Goal: Task Accomplishment & Management: Complete application form

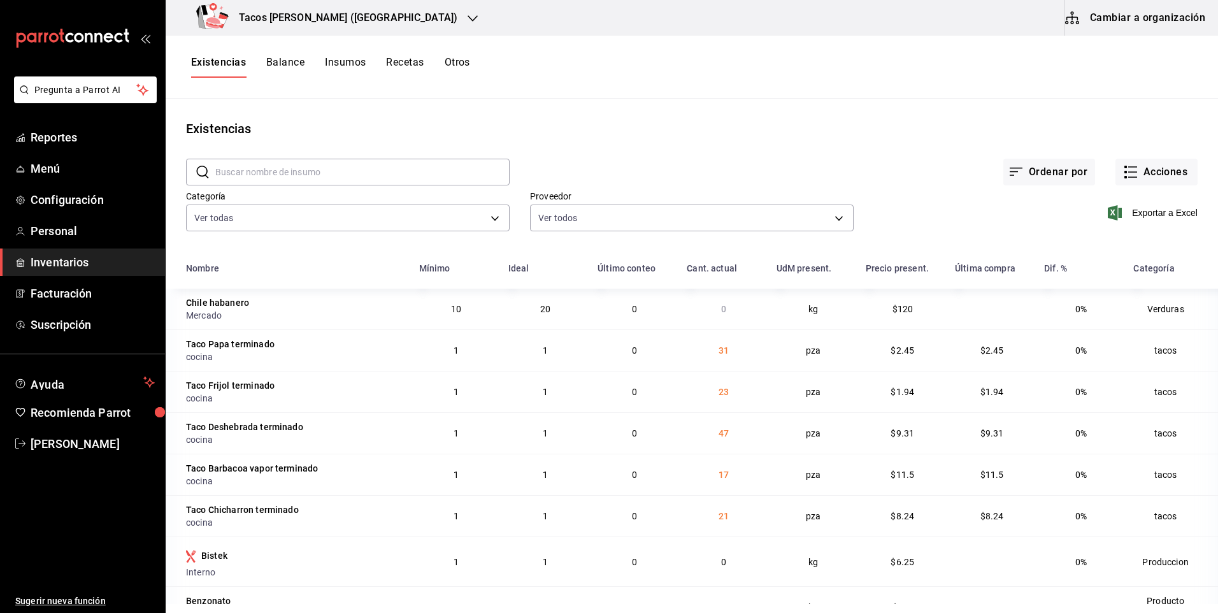
click at [399, 58] on button "Recetas" at bounding box center [405, 67] width 38 height 22
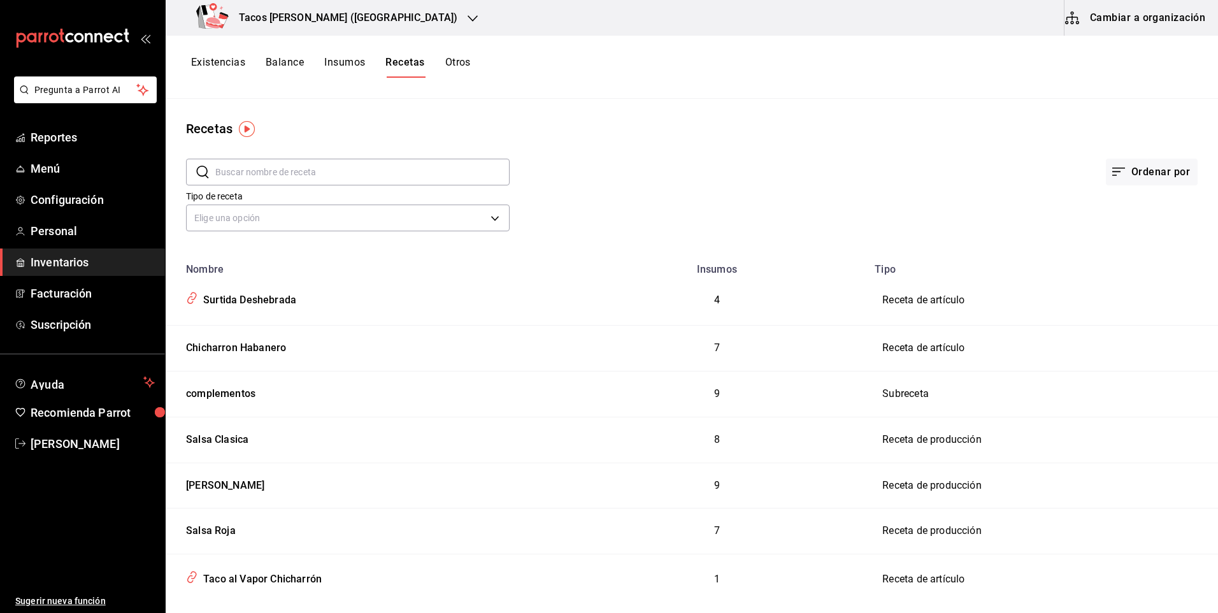
click at [235, 59] on button "Existencias" at bounding box center [218, 67] width 54 height 22
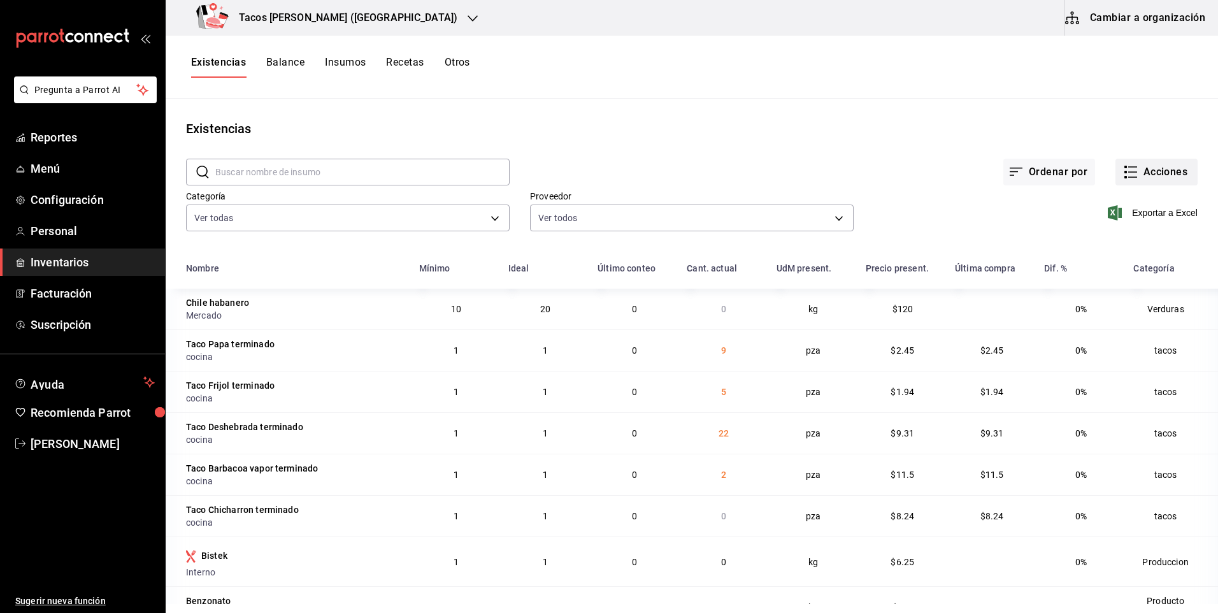
click at [1178, 173] on button "Acciones" at bounding box center [1156, 172] width 82 height 27
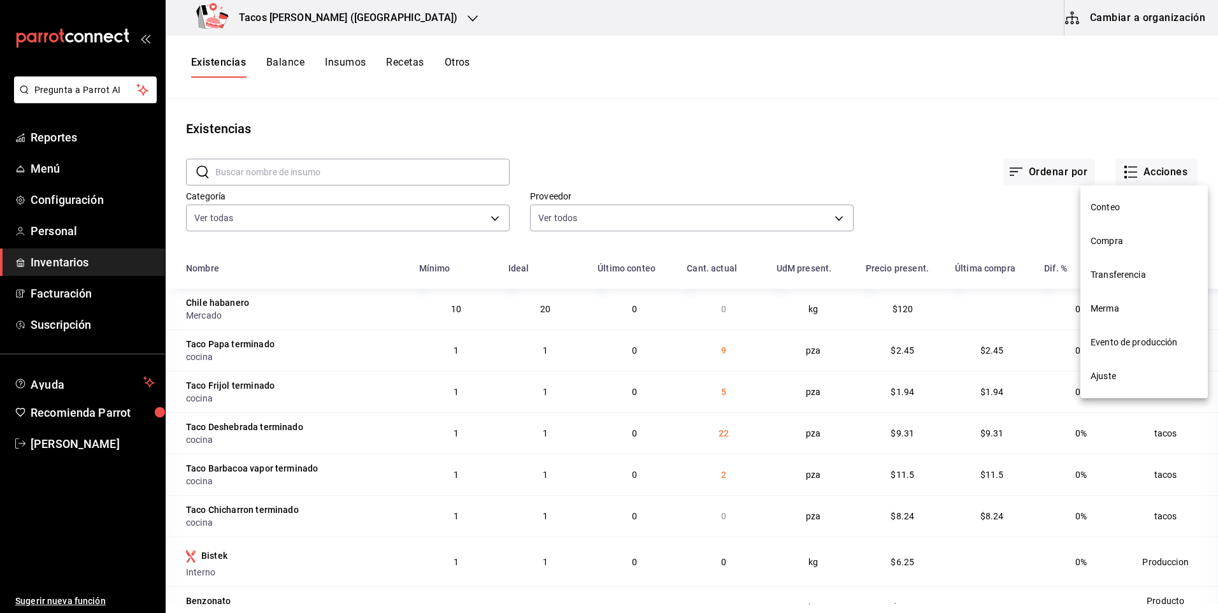
click at [1122, 244] on span "Compra" at bounding box center [1143, 240] width 107 height 13
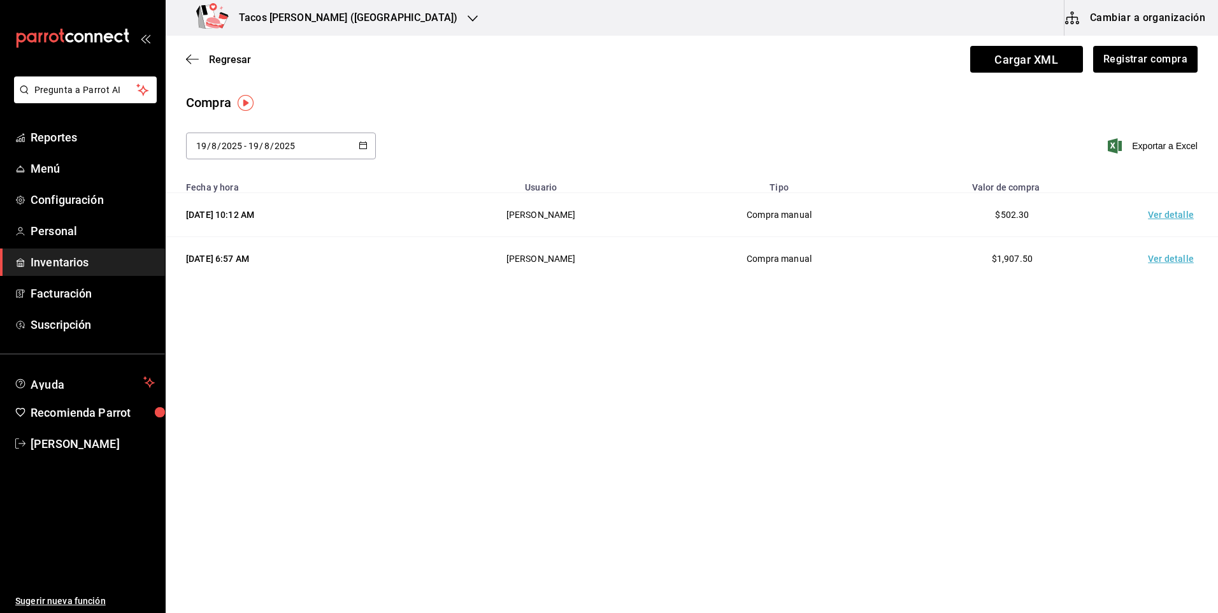
click at [1105, 73] on div "Regresar Cargar XML Registrar compra" at bounding box center [692, 59] width 1052 height 47
click at [1115, 64] on button "Registrar compra" at bounding box center [1145, 59] width 106 height 27
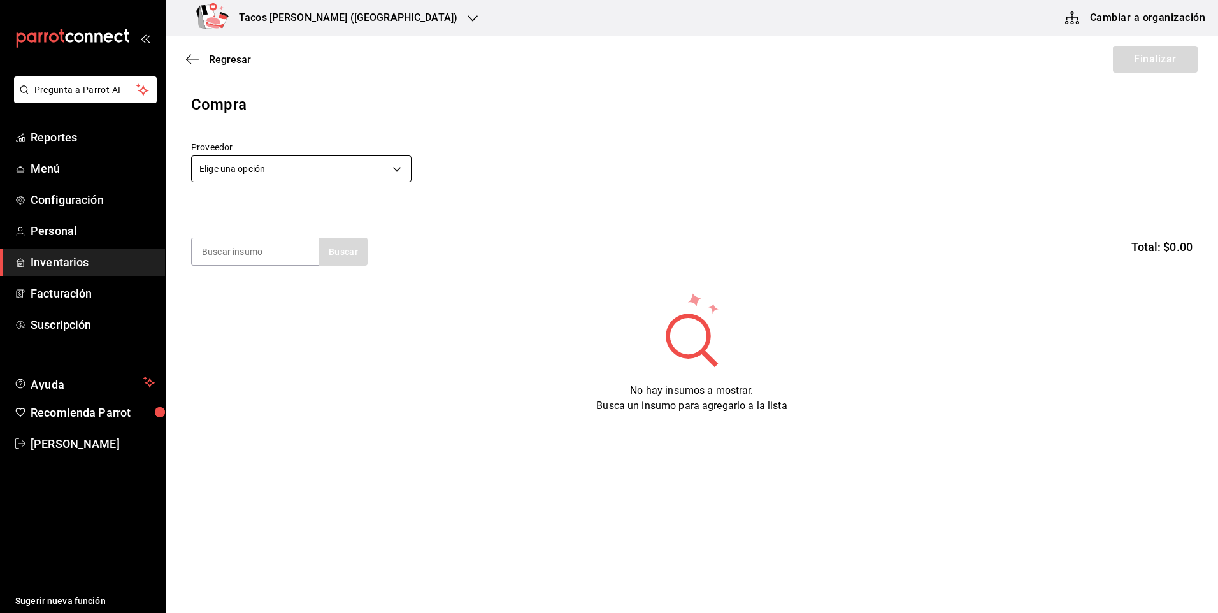
click at [346, 167] on body "Pregunta a Parrot AI Reportes Menú Configuración Personal Inventarios Facturaci…" at bounding box center [609, 270] width 1218 height 541
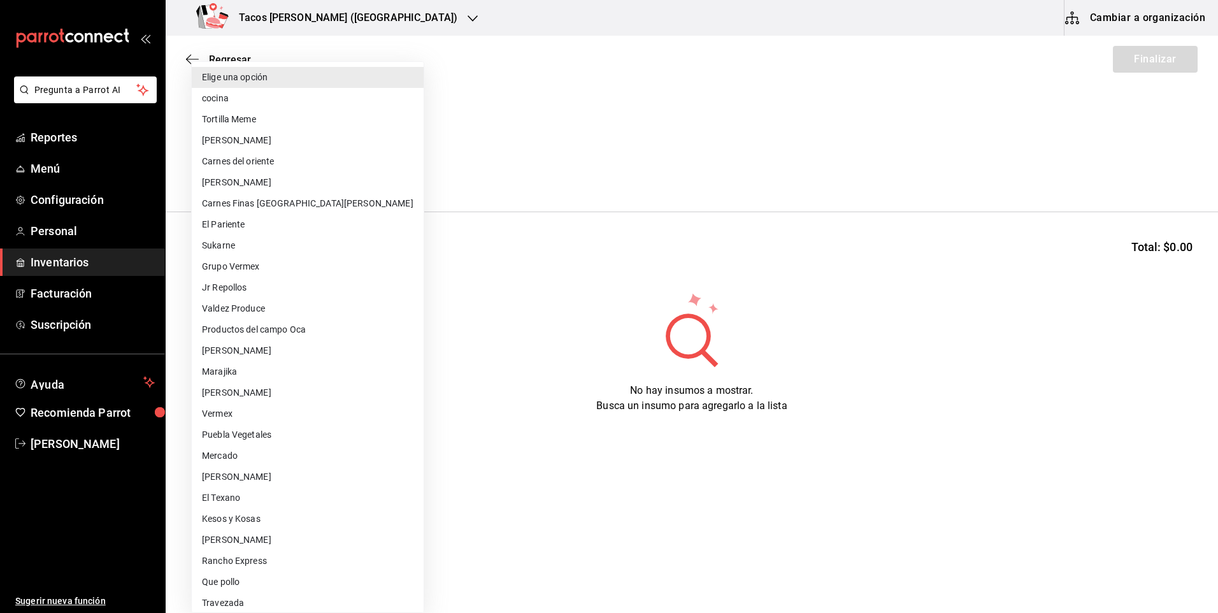
click at [251, 97] on li "cocina" at bounding box center [308, 98] width 232 height 21
type input "237c9a5b-4078-49eb-83ef-23bf52bd7acd"
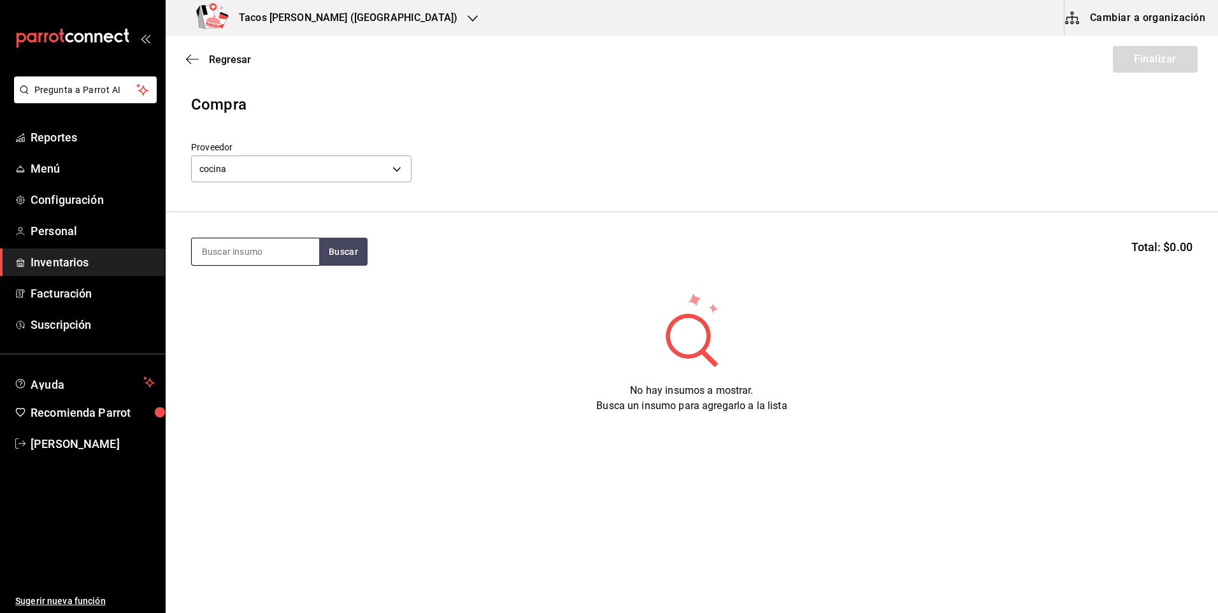
click at [290, 250] on input at bounding box center [255, 251] width 127 height 27
type input "des"
click at [355, 259] on button "Buscar" at bounding box center [343, 252] width 48 height 28
click at [269, 299] on div "Taco Deshebrada terminado" at bounding box center [255, 296] width 107 height 31
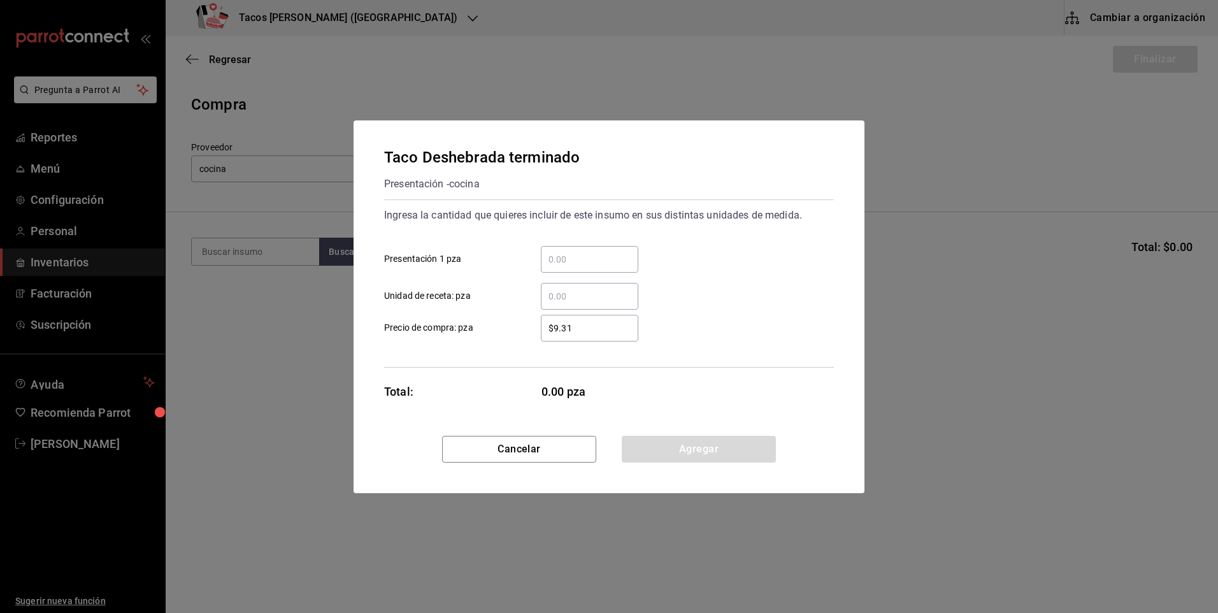
click at [562, 259] on input "​ Presentación 1 pza" at bounding box center [589, 259] width 97 height 15
type input "15"
click at [637, 443] on button "Agregar" at bounding box center [699, 449] width 154 height 27
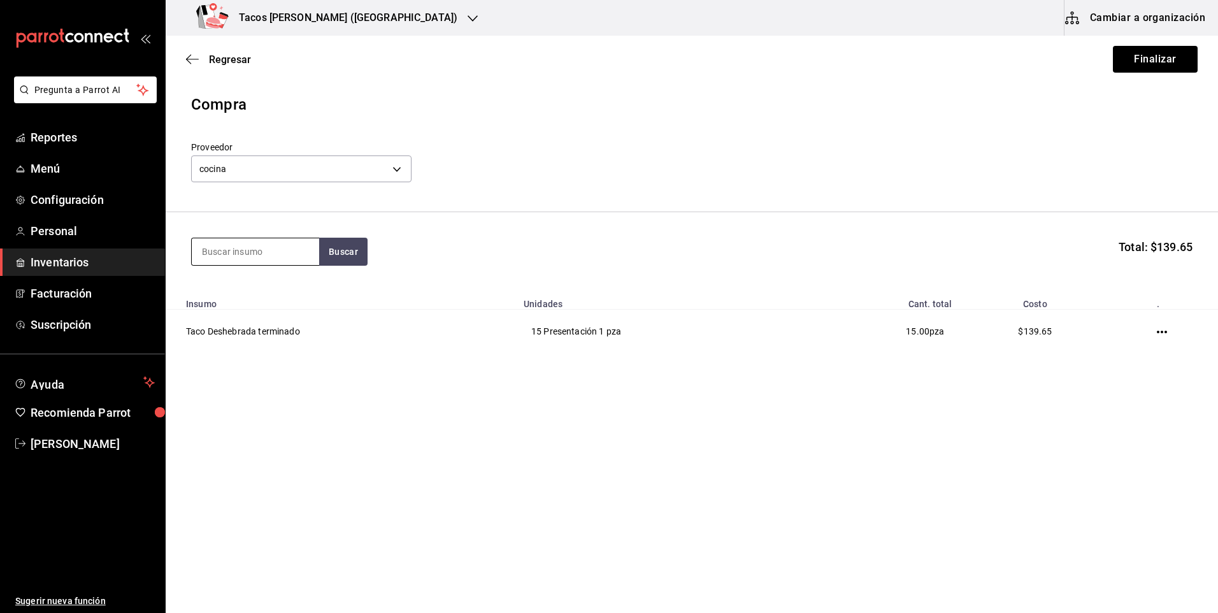
click at [276, 250] on input at bounding box center [255, 251] width 127 height 27
type input "pap"
click at [334, 249] on button "Buscar" at bounding box center [343, 252] width 48 height 28
click at [279, 284] on div "Taco Papa terminado" at bounding box center [251, 288] width 99 height 15
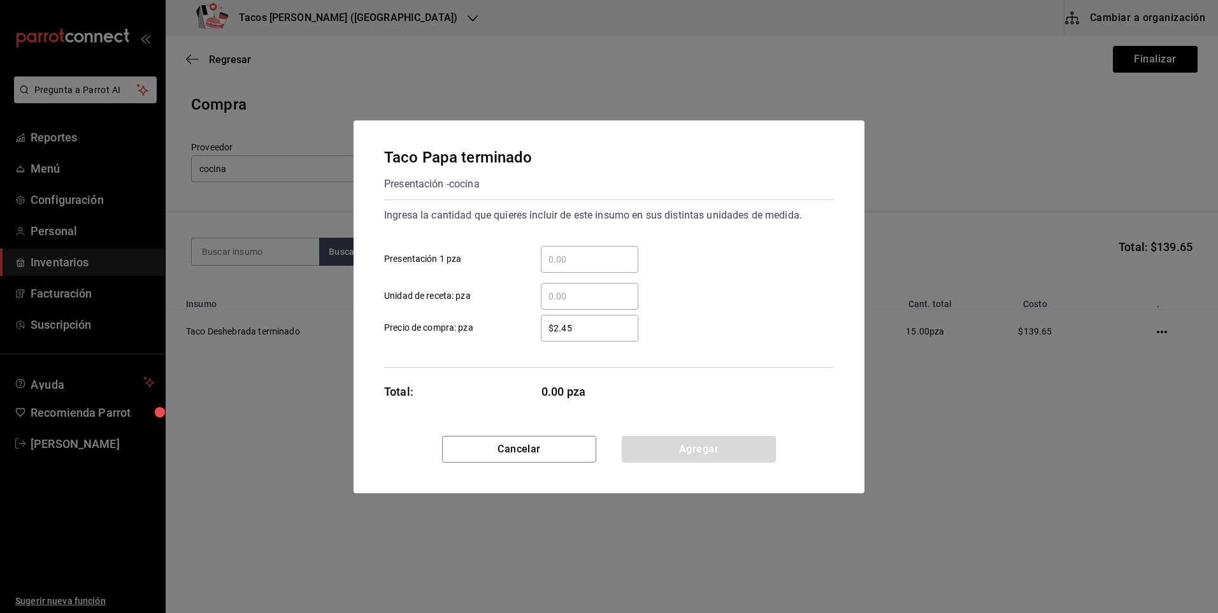
click at [555, 264] on input "​ Presentación 1 pza" at bounding box center [589, 259] width 97 height 15
type input "10"
click at [693, 447] on button "Agregar" at bounding box center [699, 449] width 154 height 27
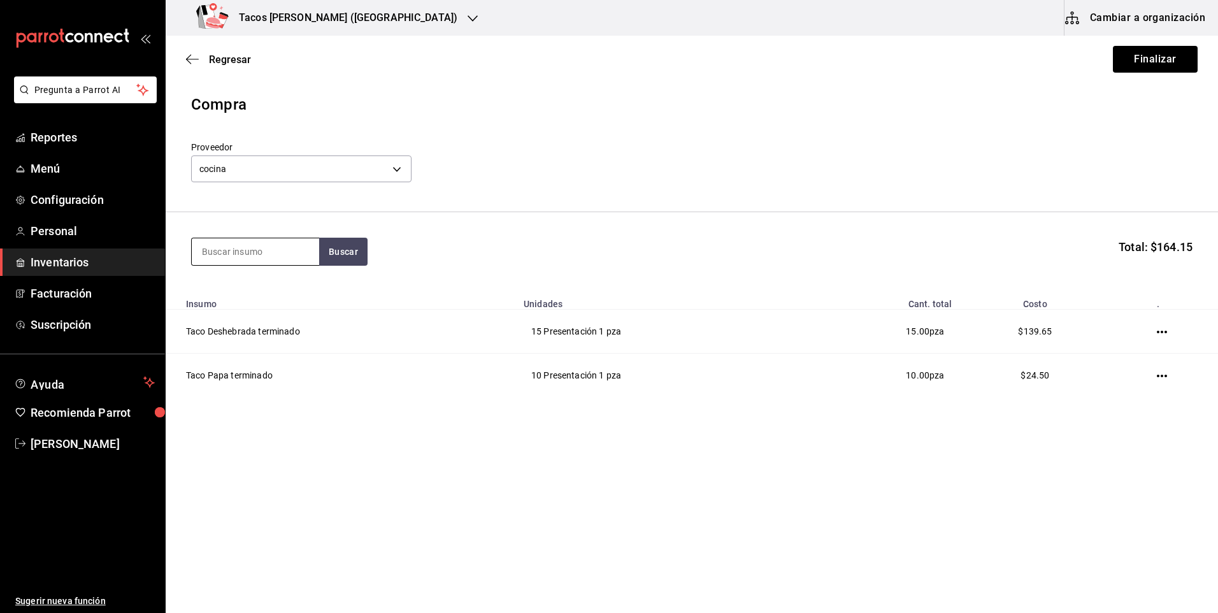
click at [299, 259] on input at bounding box center [255, 251] width 127 height 27
type input "frij"
click at [332, 251] on button "Buscar" at bounding box center [343, 252] width 48 height 28
click at [278, 298] on div "Presentación - cocina" at bounding box center [250, 302] width 97 height 13
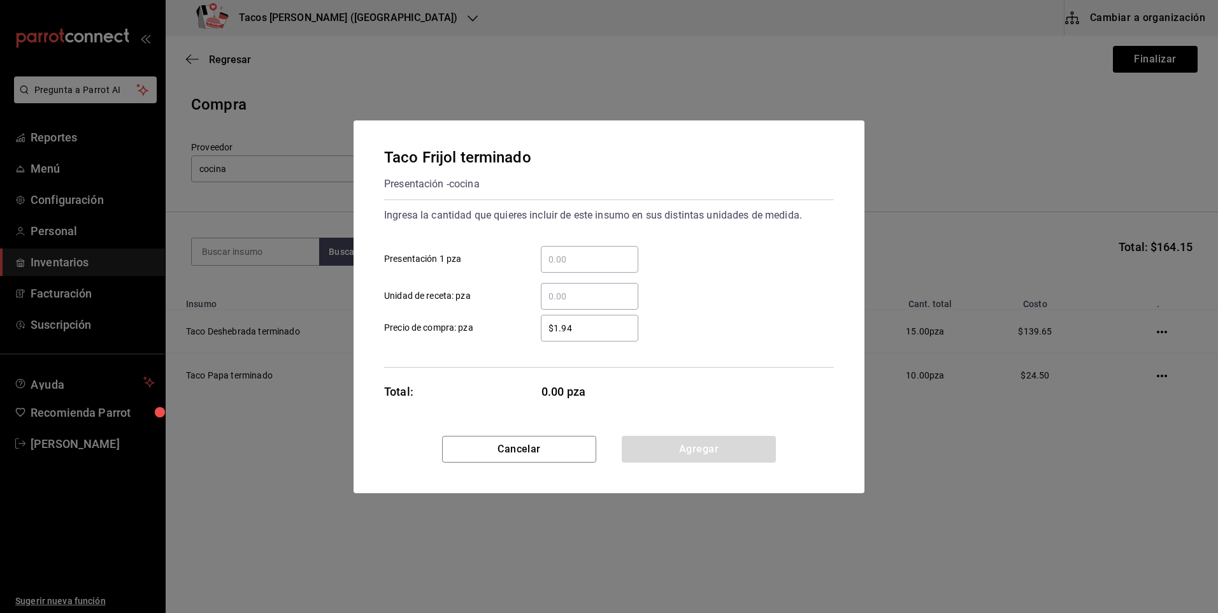
click at [571, 264] on input "​ Presentación 1 pza" at bounding box center [589, 259] width 97 height 15
type input "10"
click at [658, 451] on button "Agregar" at bounding box center [699, 449] width 154 height 27
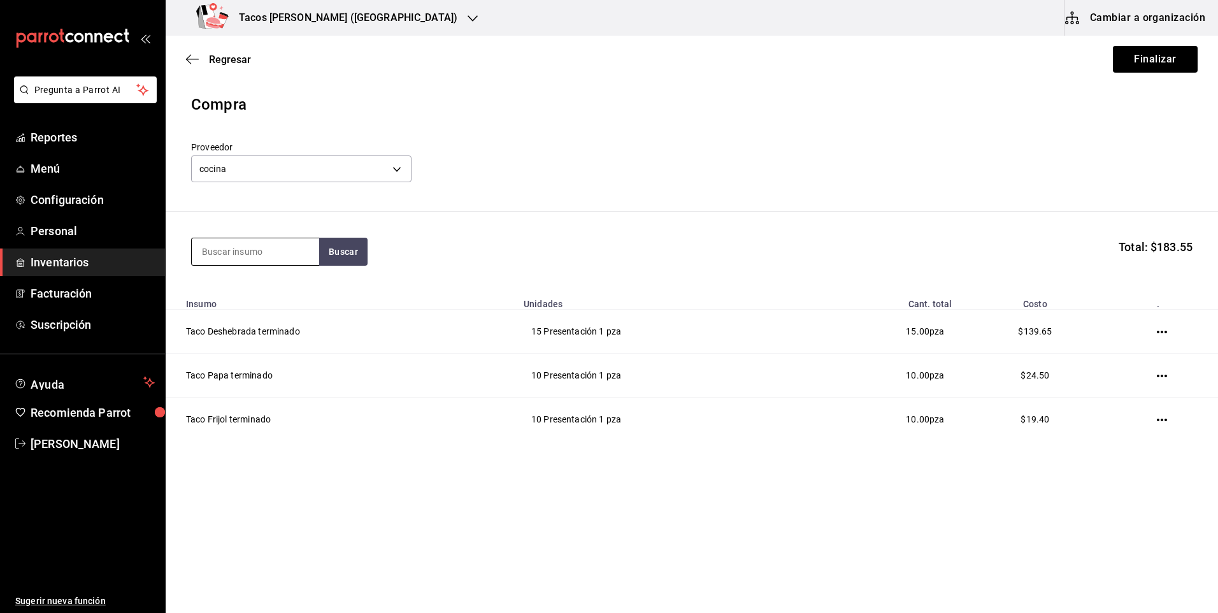
click at [245, 253] on input at bounding box center [255, 251] width 127 height 27
click at [318, 249] on input "chi" at bounding box center [255, 251] width 127 height 27
type input "chi"
click at [325, 251] on button "Buscar" at bounding box center [343, 252] width 48 height 28
click at [269, 293] on div "Taco Chicharron terminado" at bounding box center [255, 296] width 107 height 31
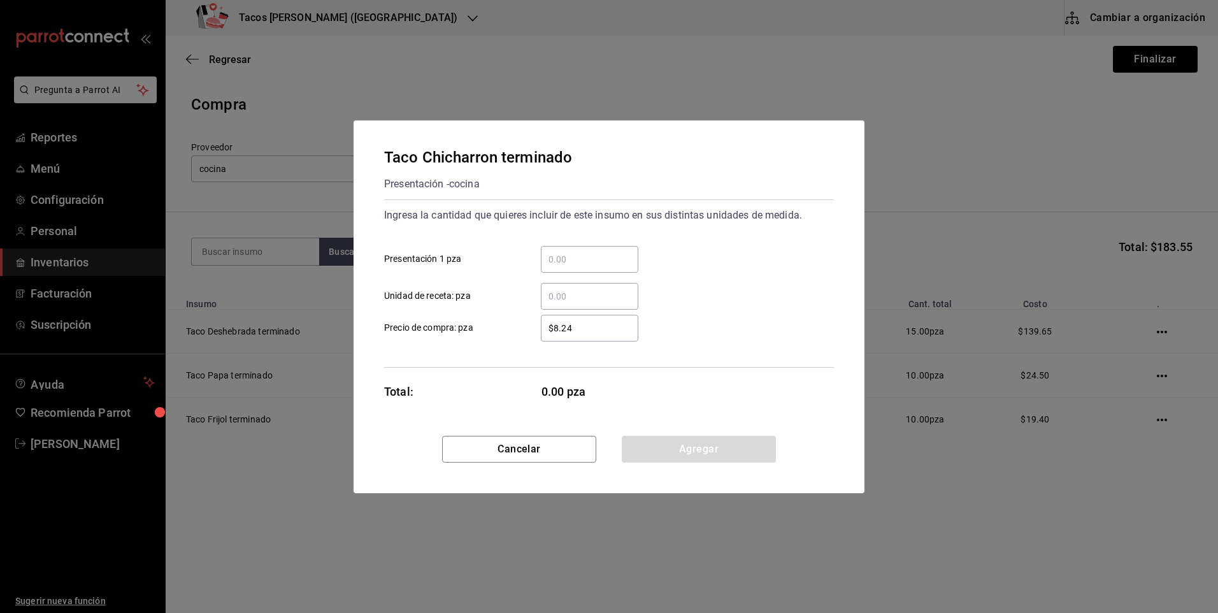
click at [590, 250] on div "​" at bounding box center [589, 259] width 97 height 27
click at [590, 252] on input "​ Presentación 1 pza" at bounding box center [589, 259] width 97 height 15
type input "15"
click at [688, 452] on button "Agregar" at bounding box center [699, 449] width 154 height 27
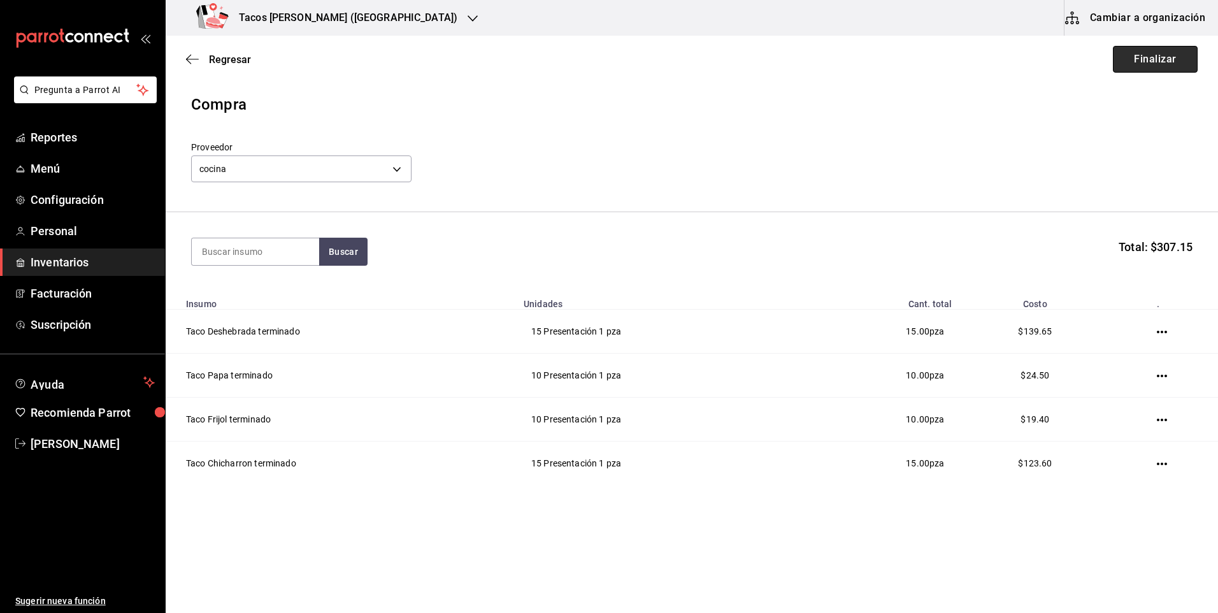
click at [1122, 61] on button "Finalizar" at bounding box center [1155, 59] width 85 height 27
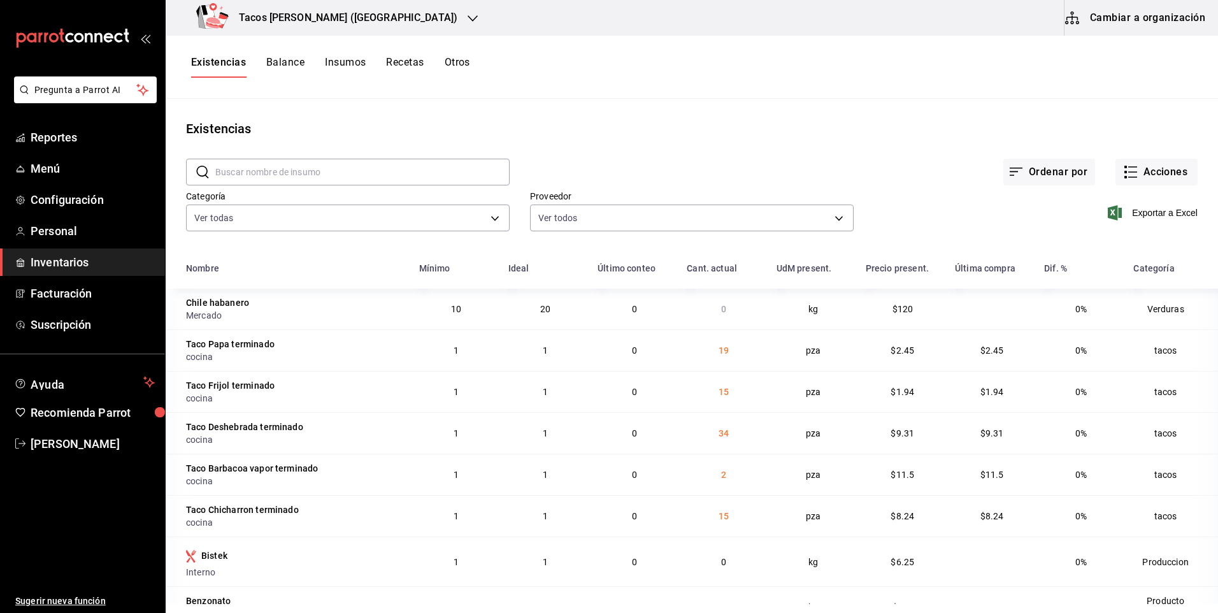
click at [354, 12] on h3 "Tacos [PERSON_NAME] ([GEOGRAPHIC_DATA])" at bounding box center [343, 17] width 229 height 15
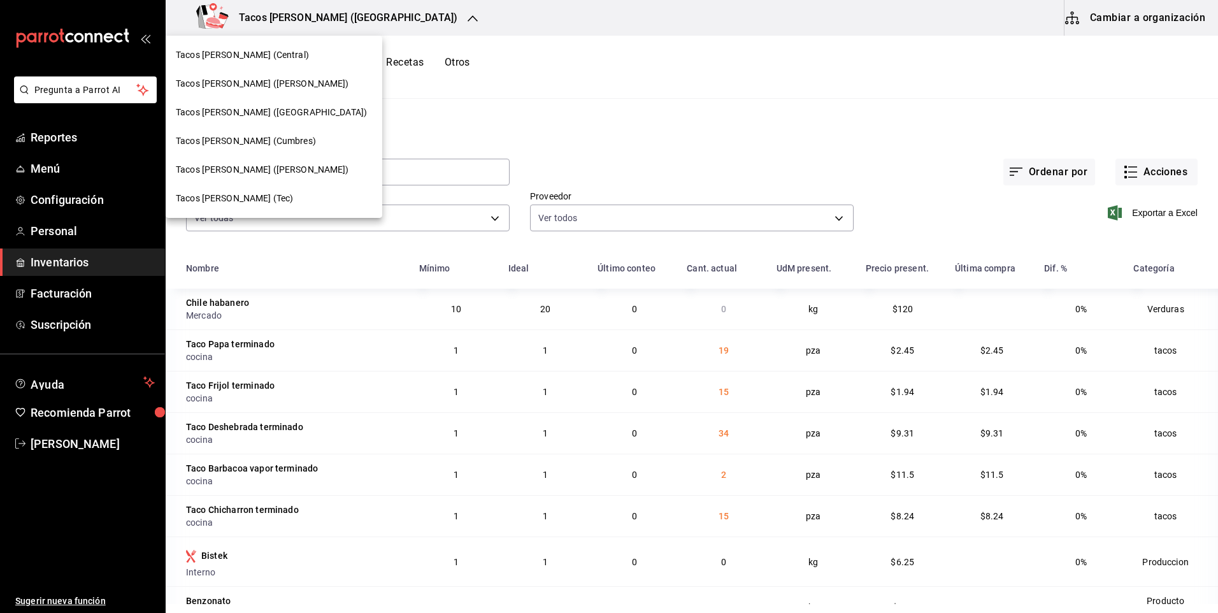
click at [293, 53] on div "Tacos [PERSON_NAME] (Central)" at bounding box center [274, 54] width 196 height 13
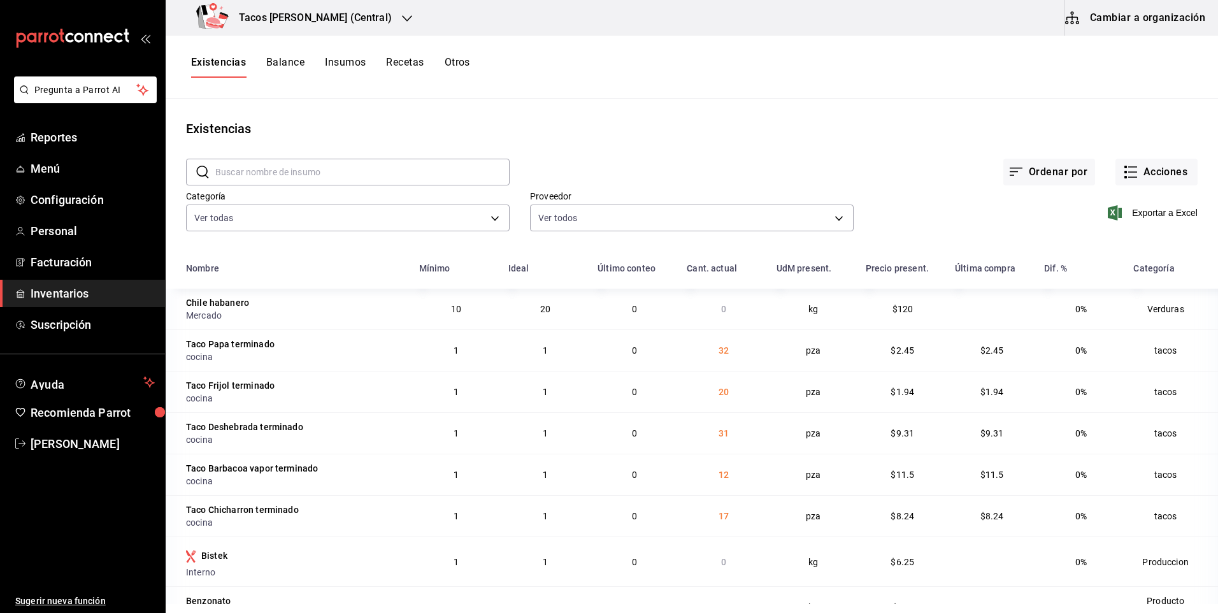
click at [357, 8] on div "Tacos [PERSON_NAME] (Central)" at bounding box center [296, 18] width 241 height 36
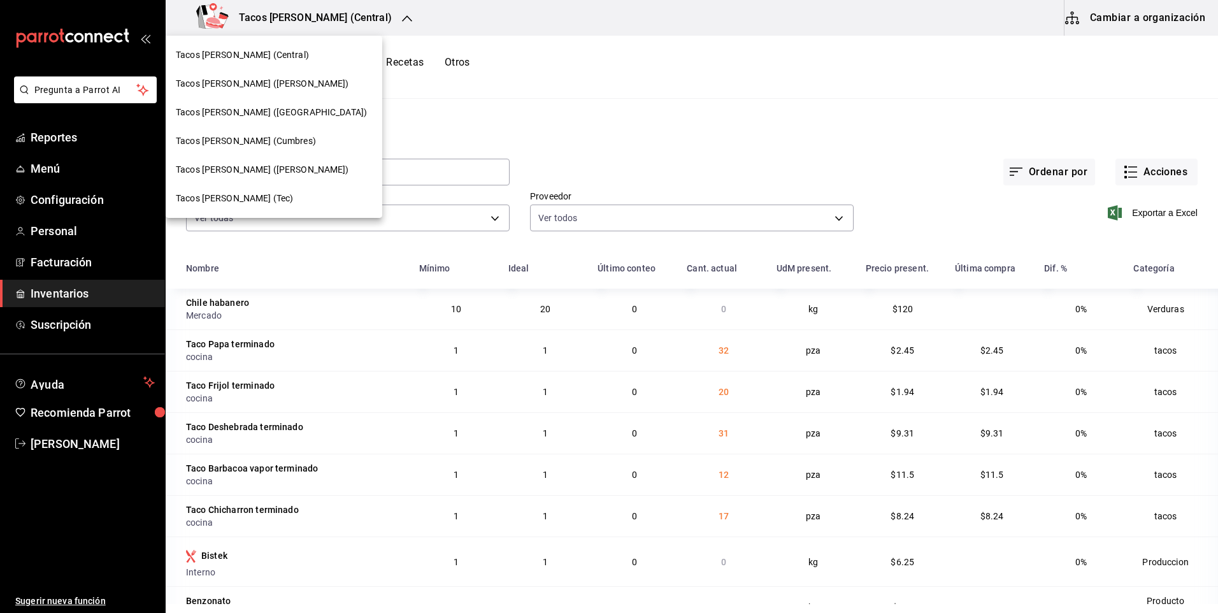
click at [301, 90] on div "Tacos [PERSON_NAME] ([PERSON_NAME])" at bounding box center [274, 83] width 217 height 29
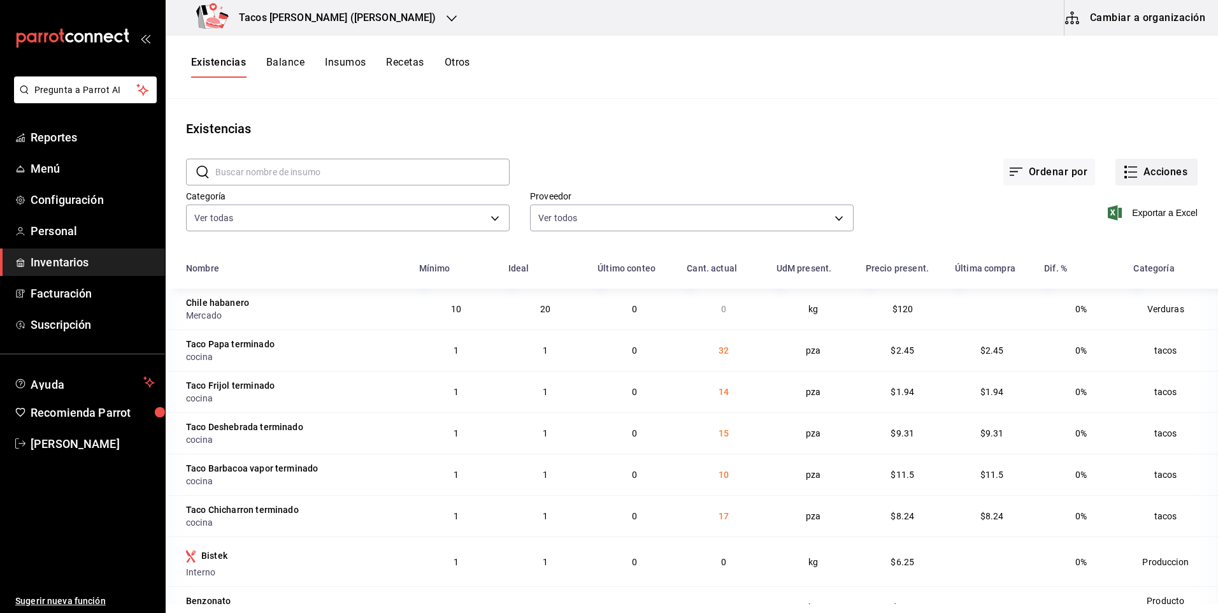
click at [1155, 165] on button "Acciones" at bounding box center [1156, 172] width 82 height 27
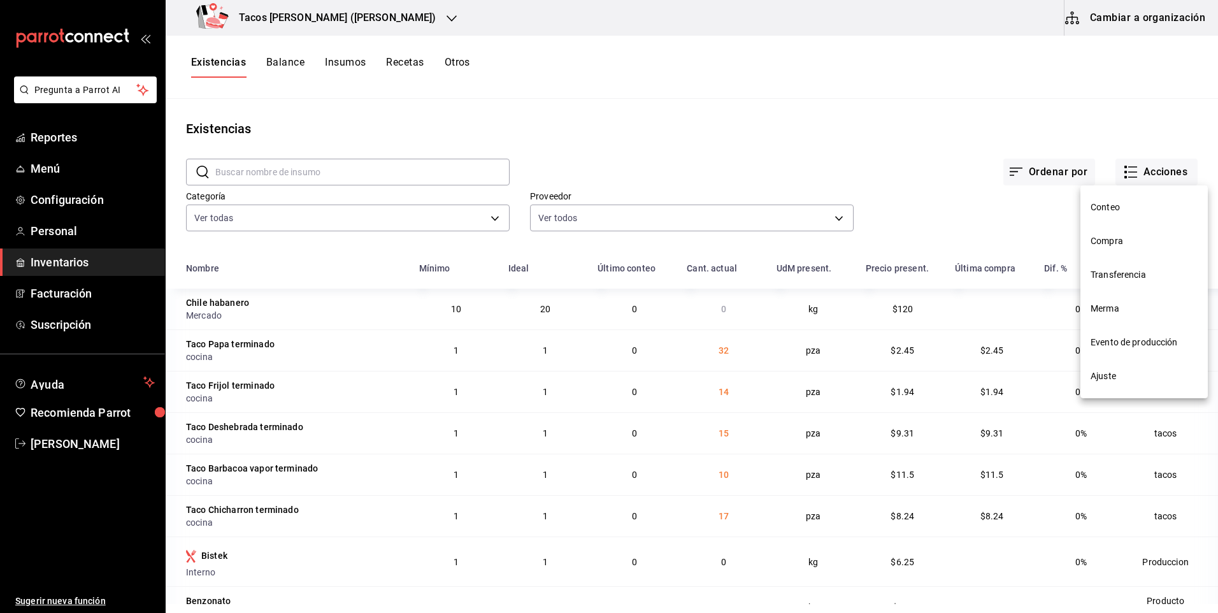
drag, startPoint x: 1134, startPoint y: 238, endPoint x: 834, endPoint y: 154, distance: 310.7
click at [1133, 238] on span "Compra" at bounding box center [1143, 240] width 107 height 13
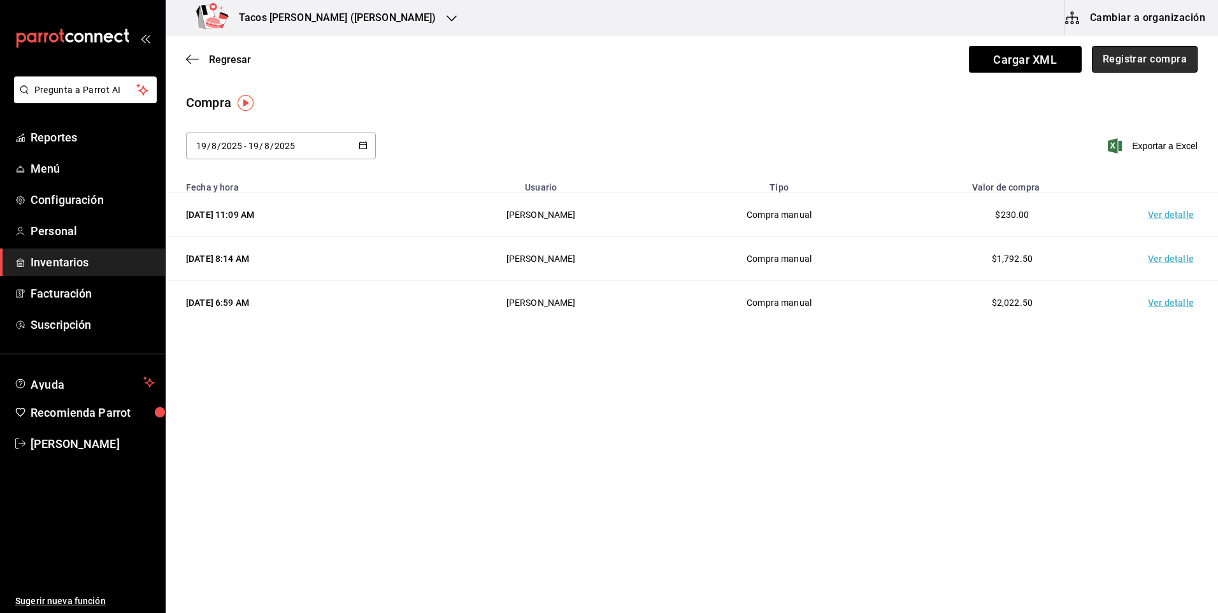
click at [1167, 57] on button "Registrar compra" at bounding box center [1145, 59] width 106 height 27
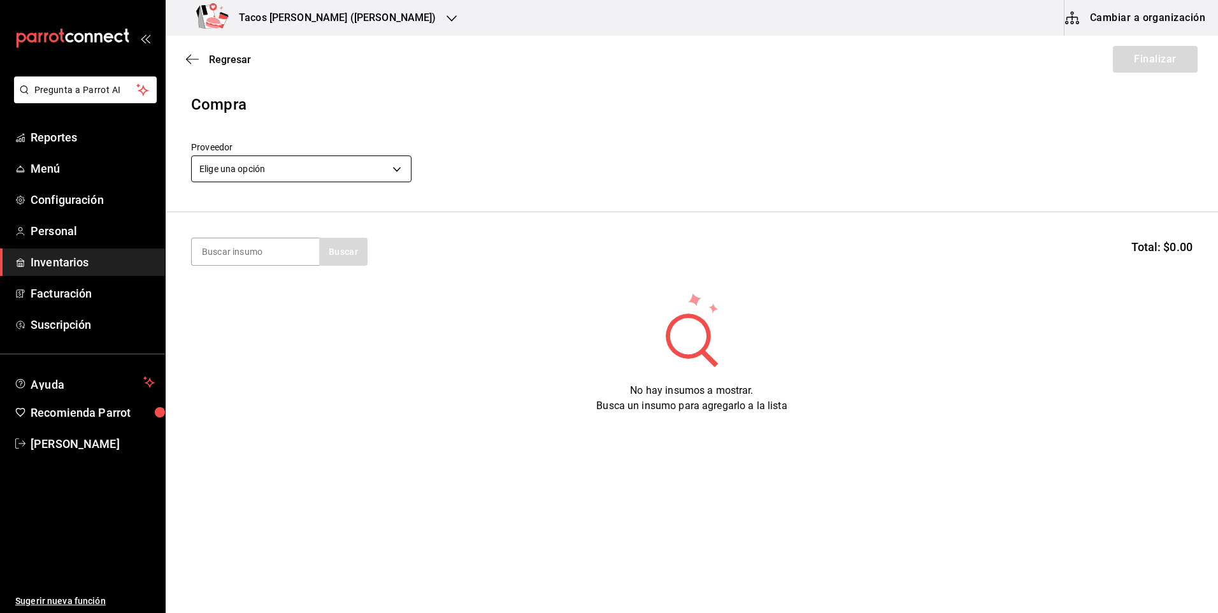
click at [287, 172] on body "Pregunta a Parrot AI Reportes Menú Configuración Personal Inventarios Facturaci…" at bounding box center [609, 270] width 1218 height 541
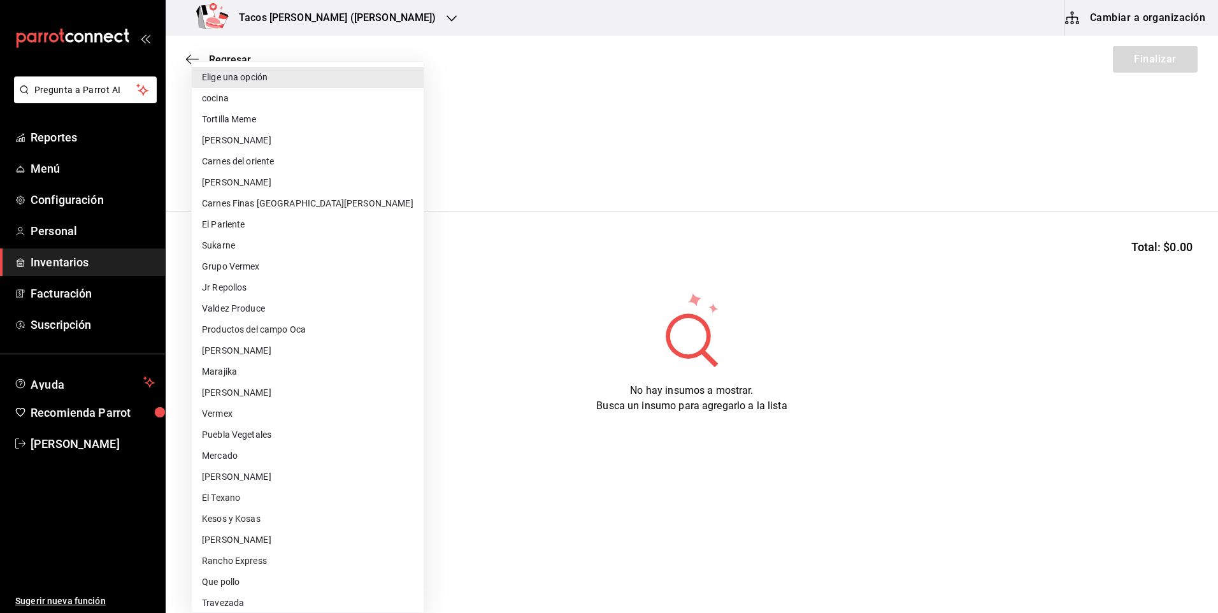
click at [273, 116] on li "Tortilla Meme" at bounding box center [308, 119] width 232 height 21
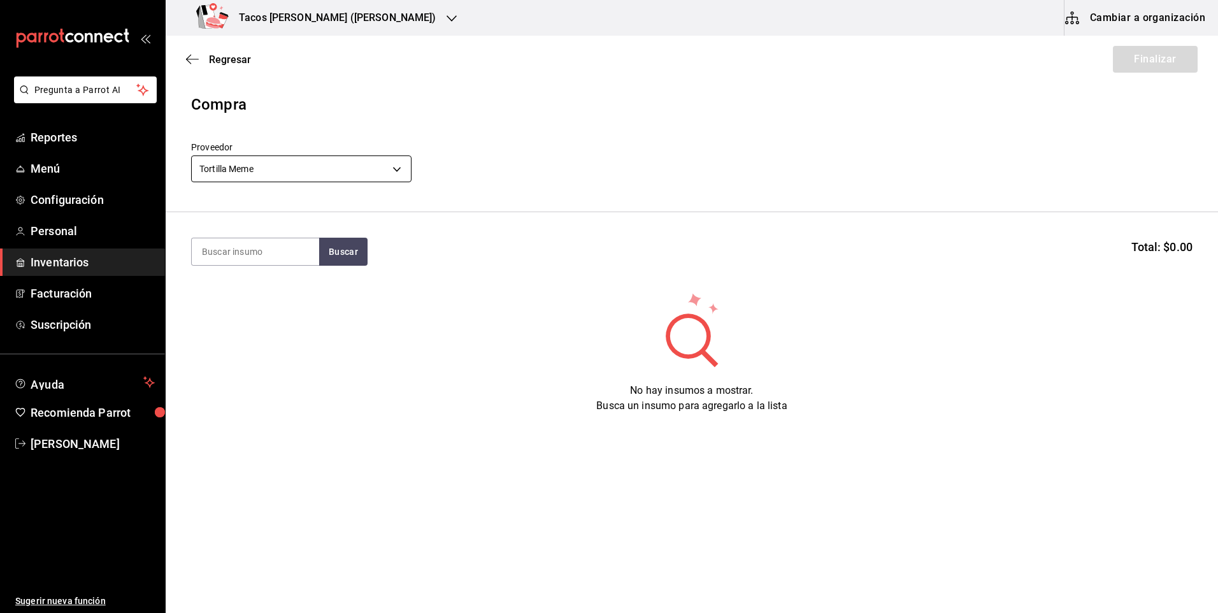
click at [301, 158] on body "Pregunta a Parrot AI Reportes Menú Configuración Personal Inventarios Facturaci…" at bounding box center [609, 270] width 1218 height 541
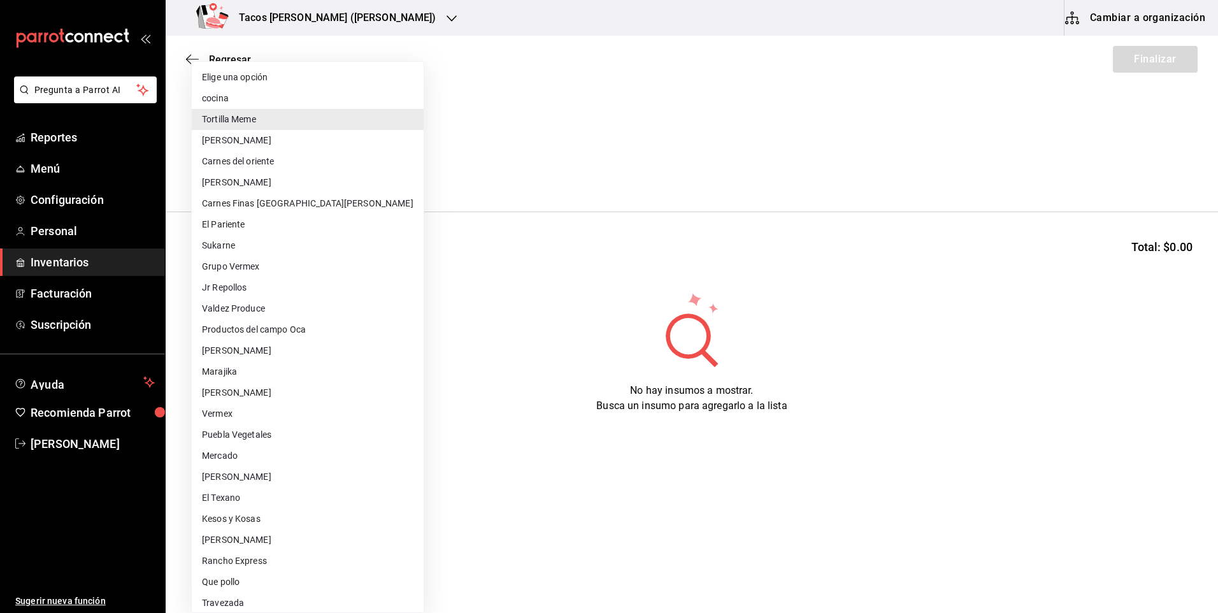
click at [280, 103] on li "cocina" at bounding box center [308, 98] width 232 height 21
type input "237c9a5b-4078-49eb-83ef-23bf52bd7acd"
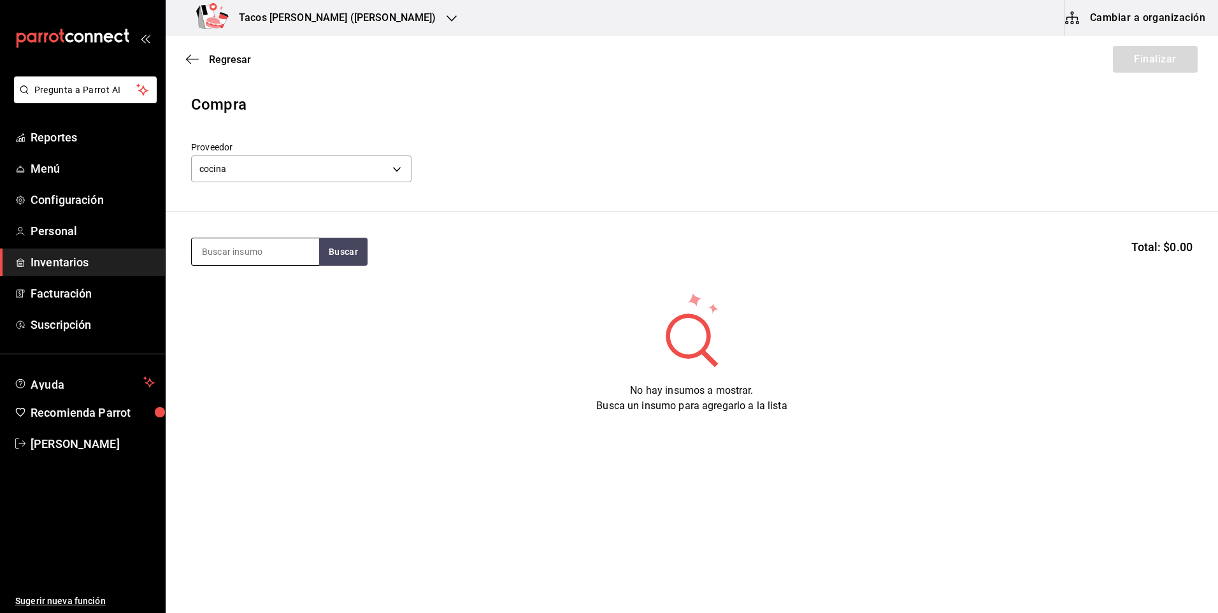
click at [275, 247] on input at bounding box center [255, 251] width 127 height 27
type input "des"
click at [327, 253] on button "Buscar" at bounding box center [343, 252] width 48 height 28
click at [288, 293] on div "Taco Deshebrada terminado" at bounding box center [255, 296] width 107 height 31
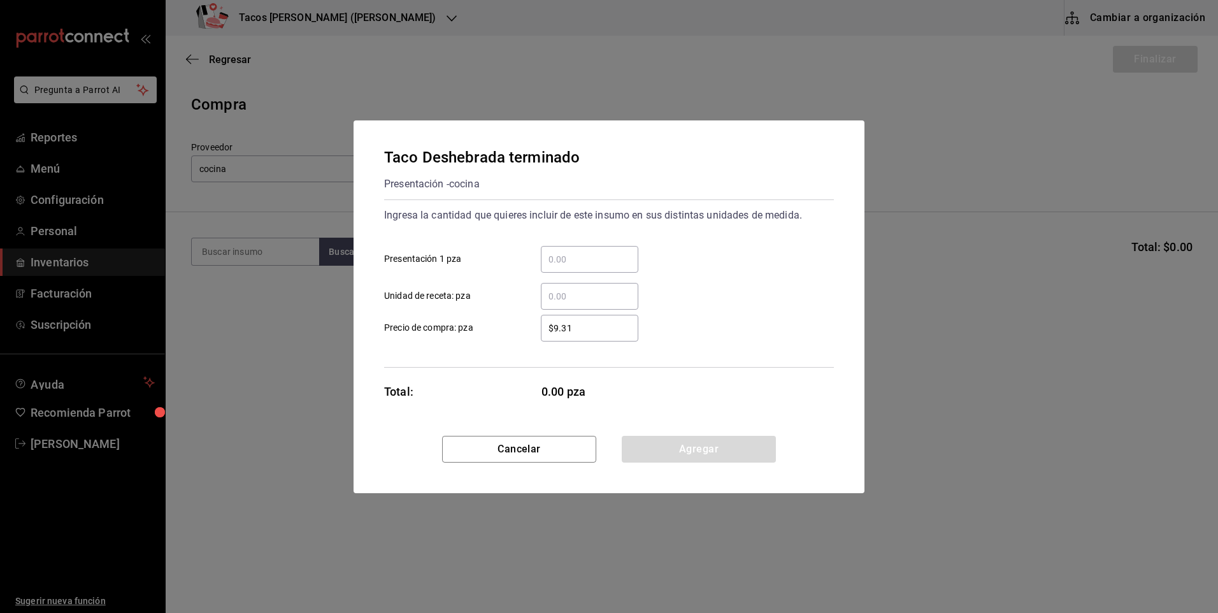
click at [564, 255] on input "​ Presentación 1 pza" at bounding box center [589, 259] width 97 height 15
type input "30"
click at [673, 448] on button "Agregar" at bounding box center [699, 449] width 154 height 27
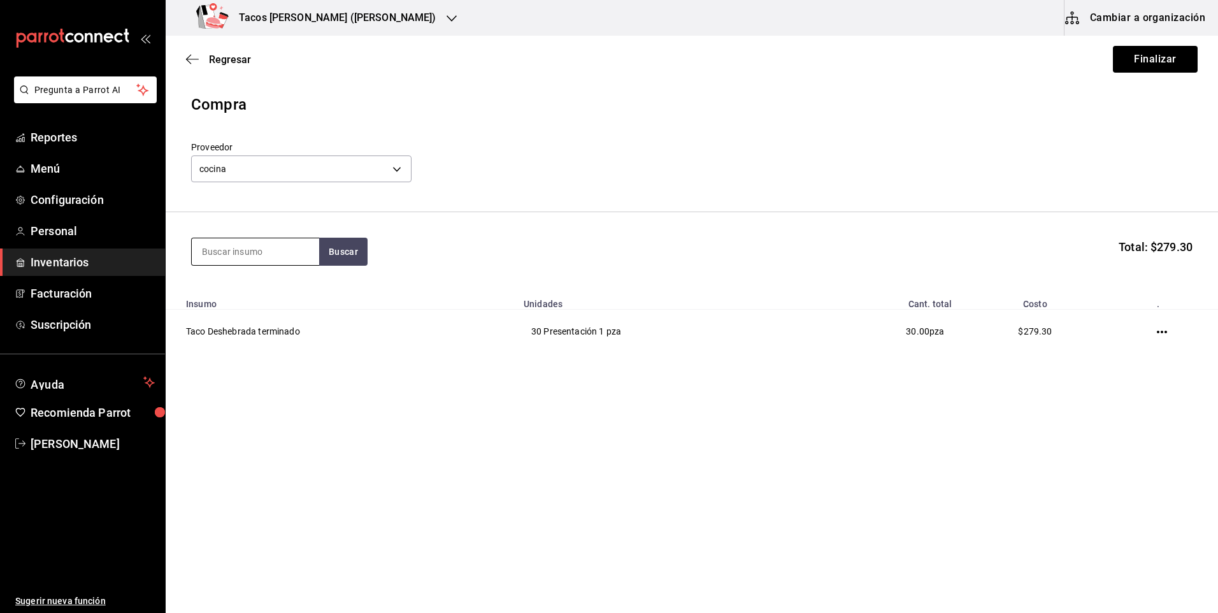
click at [234, 256] on input at bounding box center [255, 251] width 127 height 27
type input "p"
type input "frij"
drag, startPoint x: 324, startPoint y: 252, endPoint x: 317, endPoint y: 262, distance: 11.8
click at [324, 253] on button "Buscar" at bounding box center [343, 252] width 48 height 28
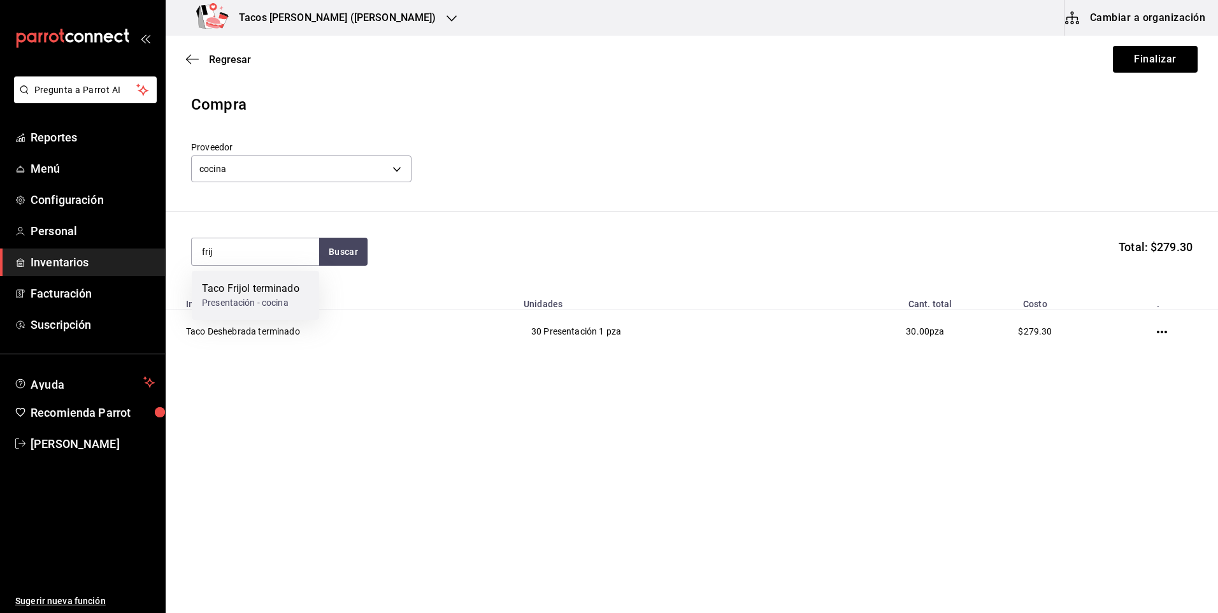
click at [294, 290] on div "Taco Frijol terminado" at bounding box center [250, 288] width 97 height 15
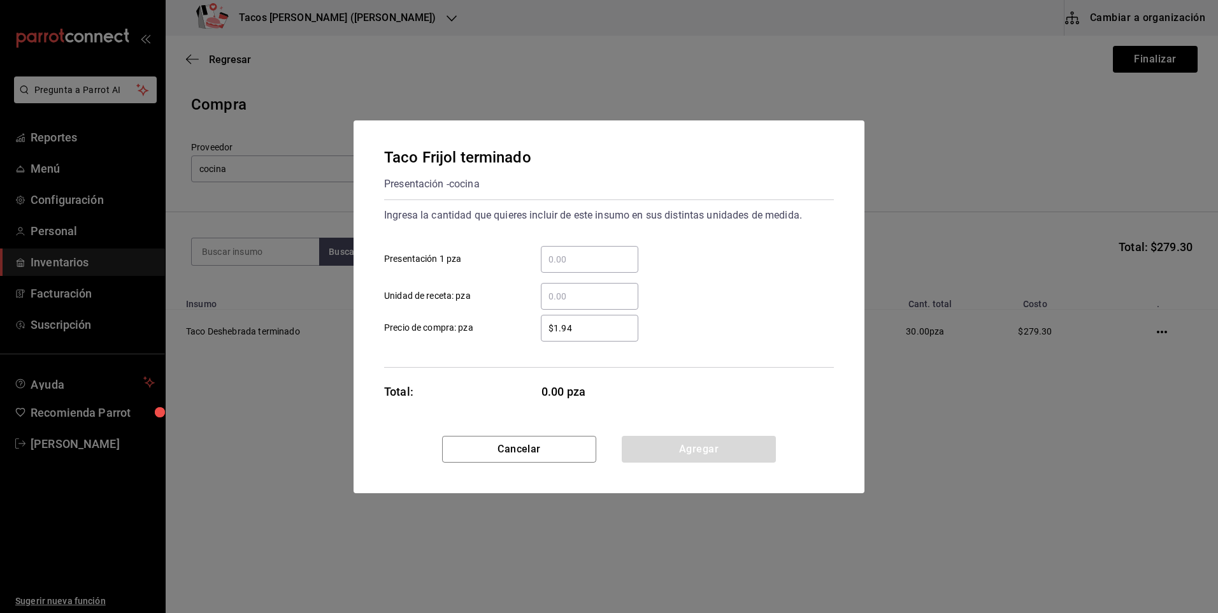
click at [553, 266] on input "​ Presentación 1 pza" at bounding box center [589, 259] width 97 height 15
type input "20"
drag, startPoint x: 634, startPoint y: 453, endPoint x: 613, endPoint y: 439, distance: 25.8
click at [634, 452] on button "Agregar" at bounding box center [699, 449] width 154 height 27
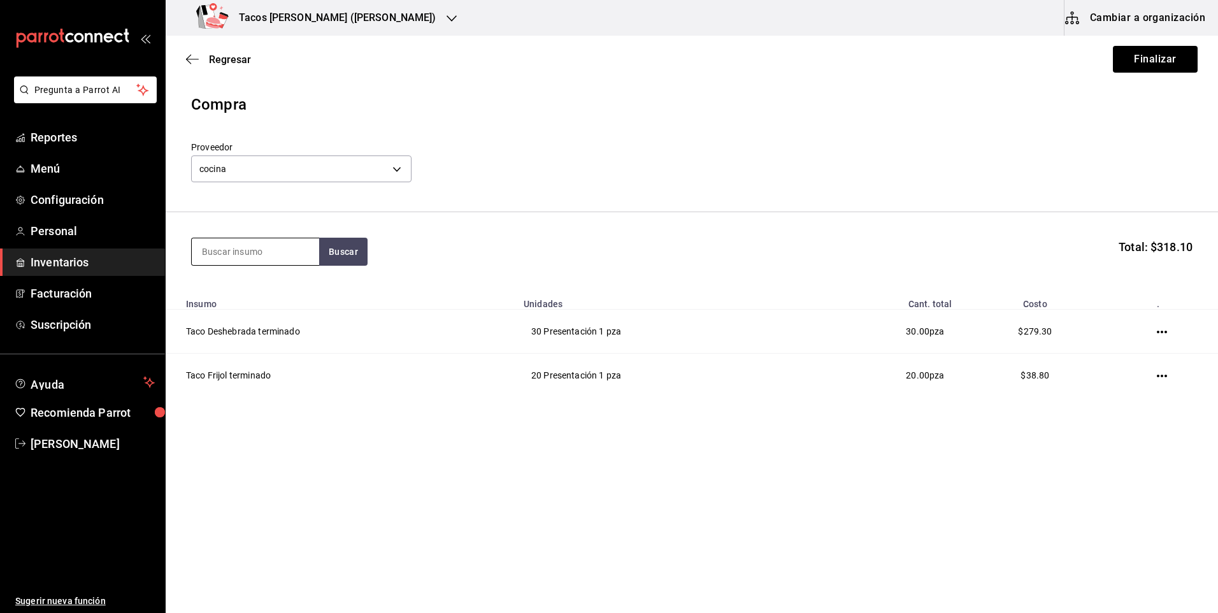
click at [278, 246] on input at bounding box center [255, 251] width 127 height 27
type input "chi"
click at [355, 253] on button "Buscar" at bounding box center [343, 252] width 48 height 28
drag, startPoint x: 330, startPoint y: 276, endPoint x: 274, endPoint y: 307, distance: 63.3
click at [274, 307] on div "Taco Chicharron terminado" at bounding box center [255, 296] width 107 height 31
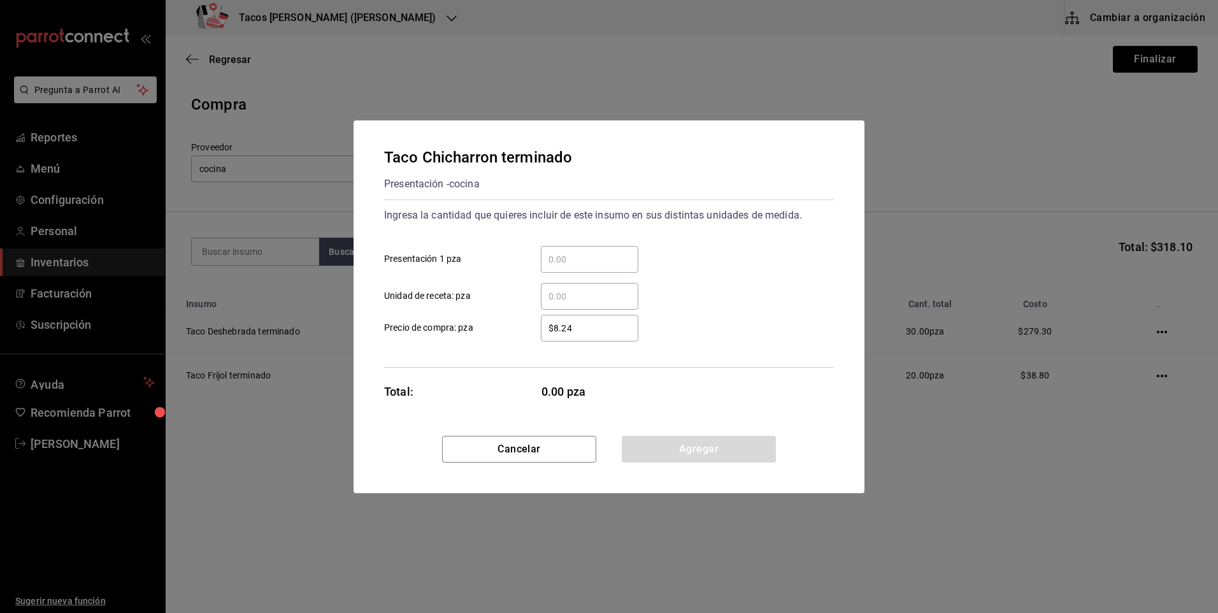
click at [588, 266] on input "​ Presentación 1 pza" at bounding box center [589, 259] width 97 height 15
type input "20"
click at [652, 438] on button "Agregar" at bounding box center [699, 449] width 154 height 27
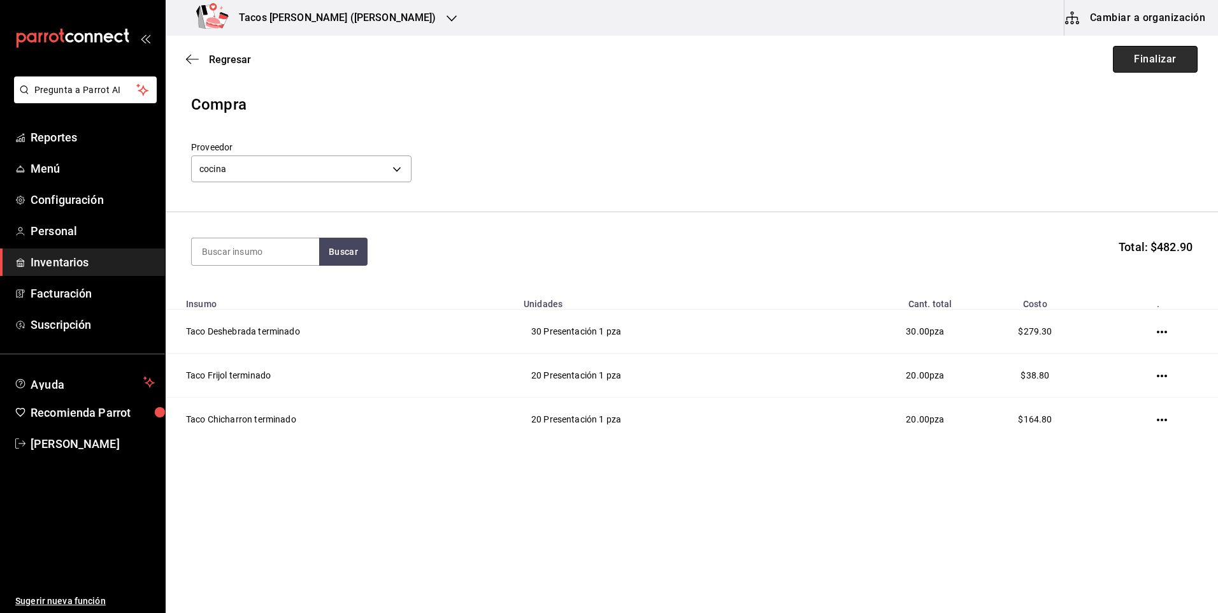
click at [1126, 59] on button "Finalizar" at bounding box center [1155, 59] width 85 height 27
